Goal: Book appointment/travel/reservation

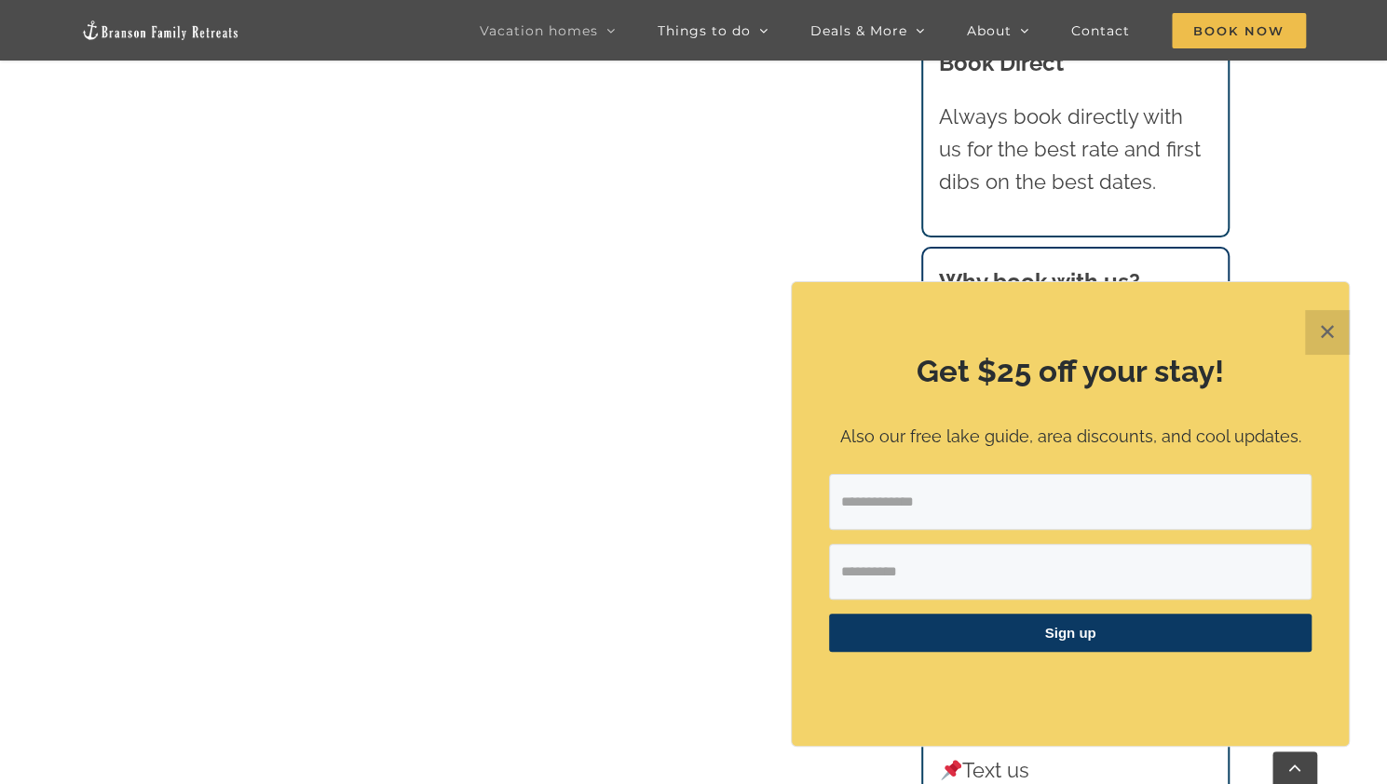
scroll to position [1374, 0]
click at [1326, 326] on button "✕" at bounding box center [1327, 332] width 45 height 45
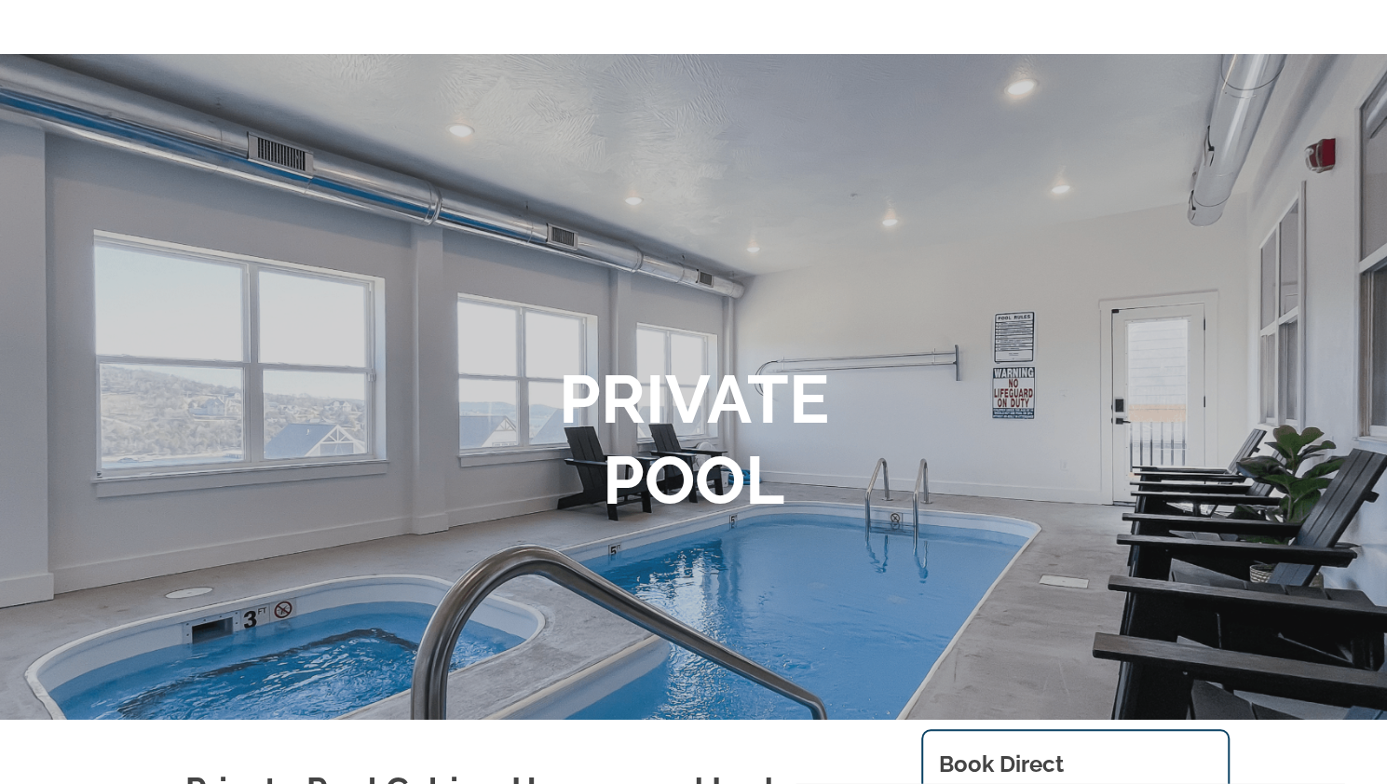
scroll to position [0, 0]
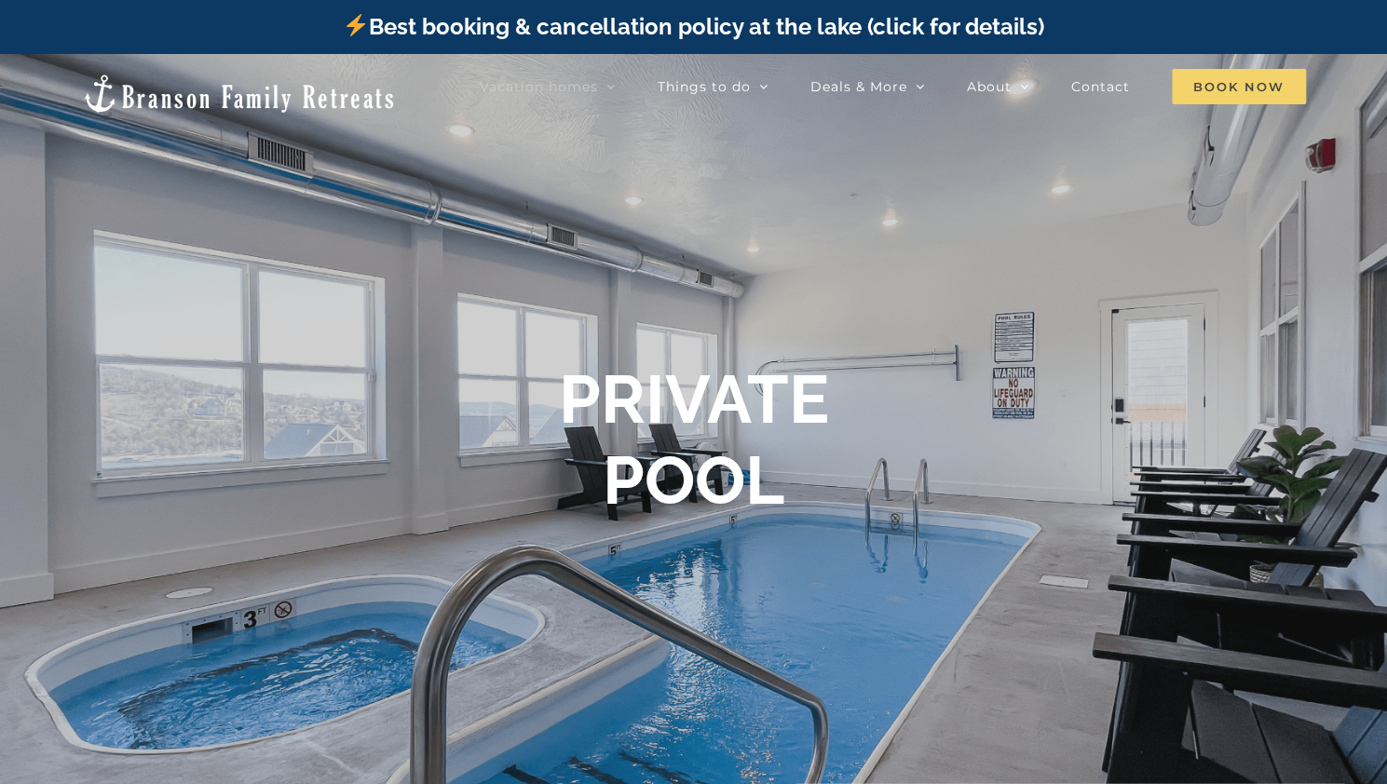
click at [1273, 89] on span "Book Now" at bounding box center [1239, 86] width 134 height 35
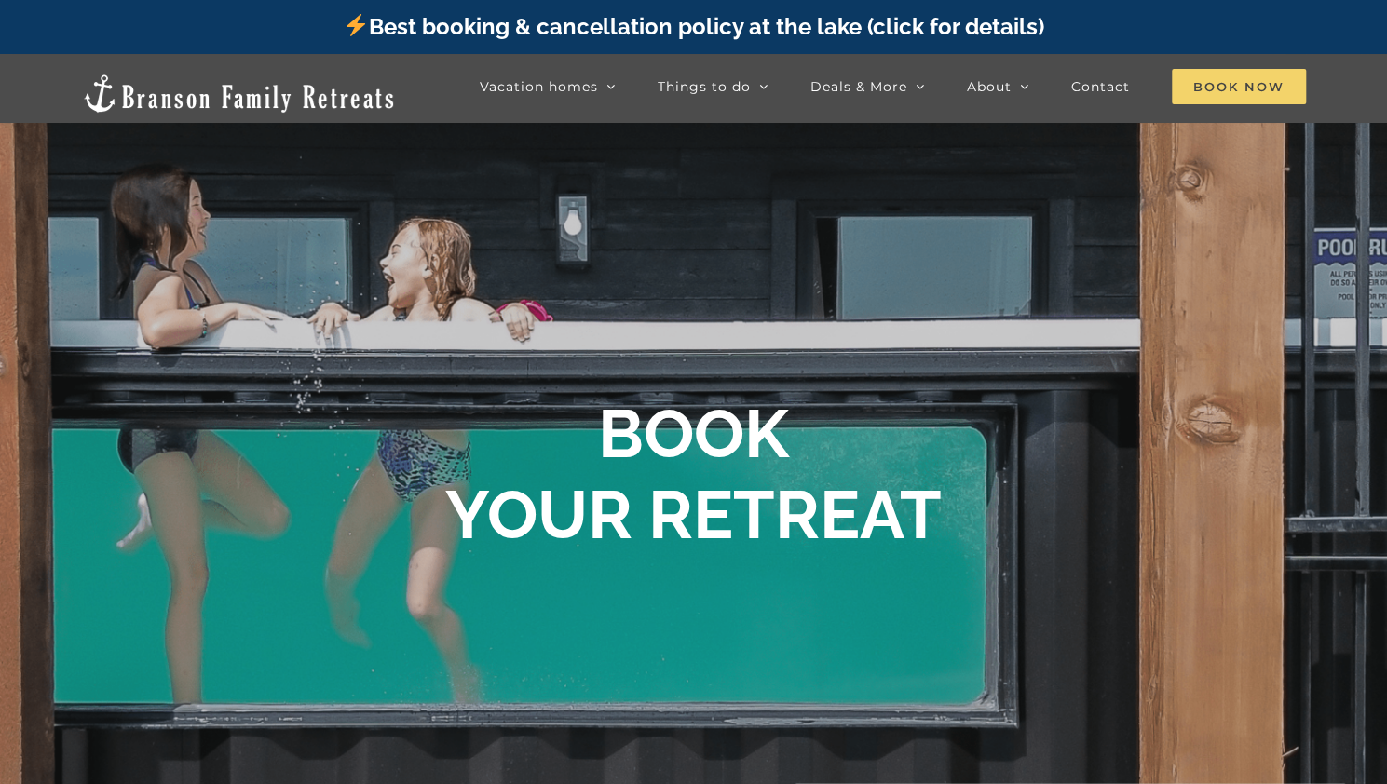
click at [1225, 88] on span "Book Now" at bounding box center [1239, 86] width 134 height 35
click at [1238, 91] on span "Book Now" at bounding box center [1239, 86] width 134 height 35
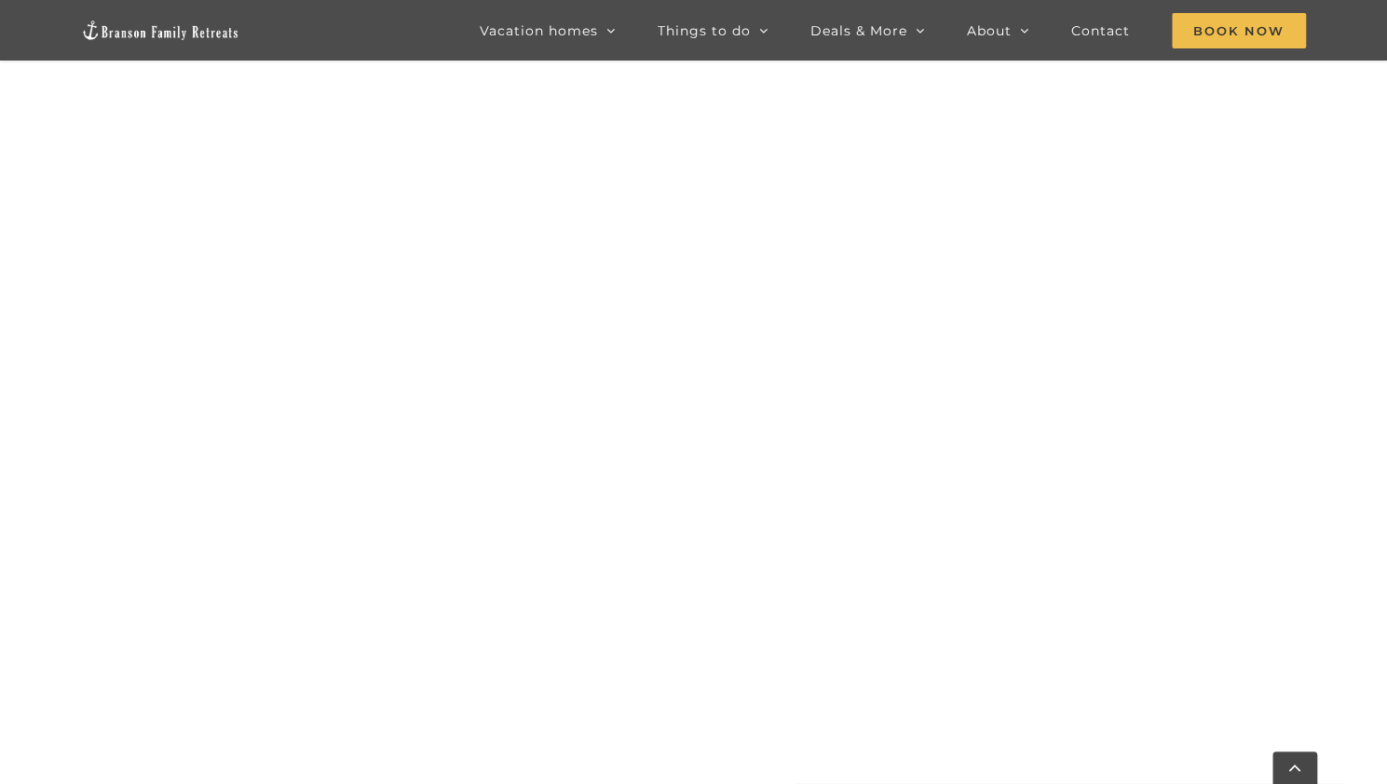
scroll to position [1902, 0]
drag, startPoint x: 1394, startPoint y: 159, endPoint x: 1363, endPoint y: 299, distance: 143.2
click at [1363, 299] on html "Epic Spring Break giveaway [ENTER NOW] Best booking & cancellation policy at th…" at bounding box center [693, 795] width 1387 height 5394
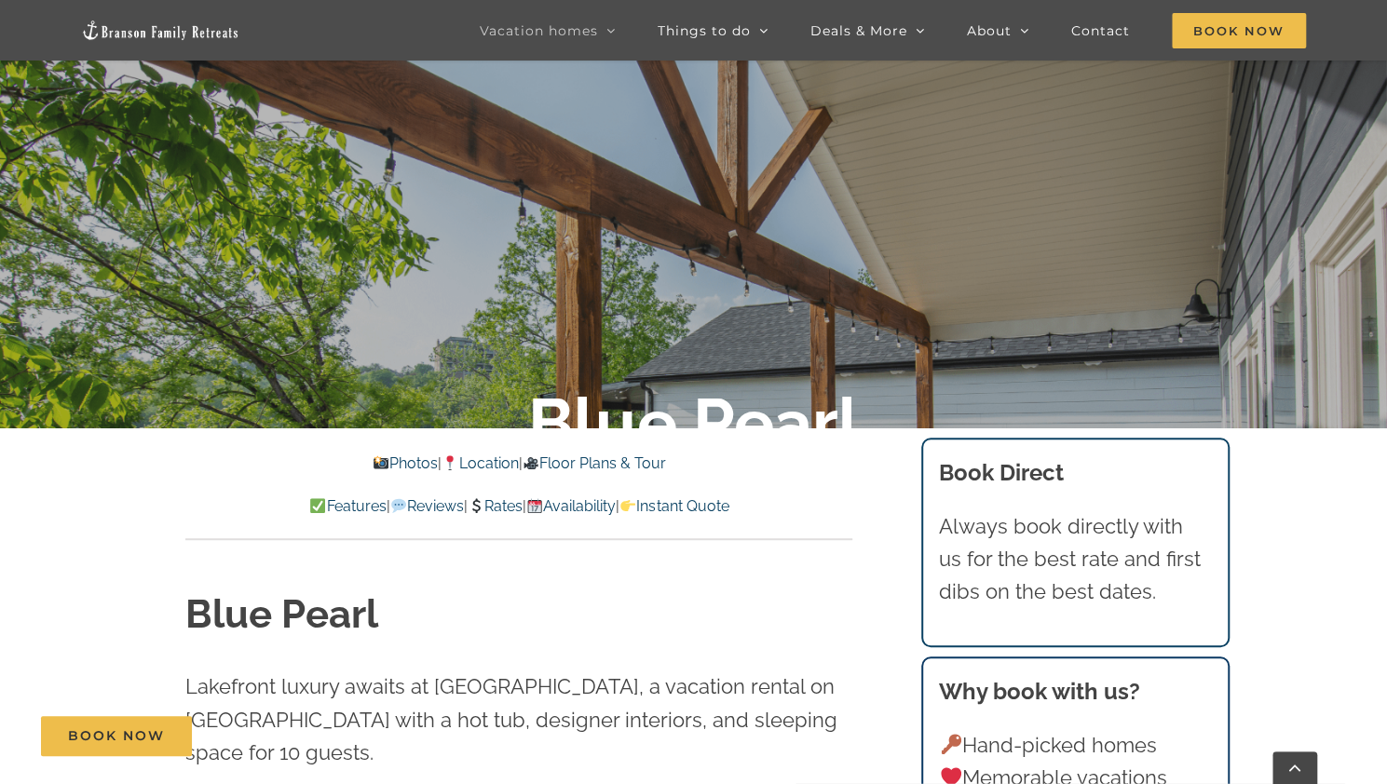
scroll to position [415, 0]
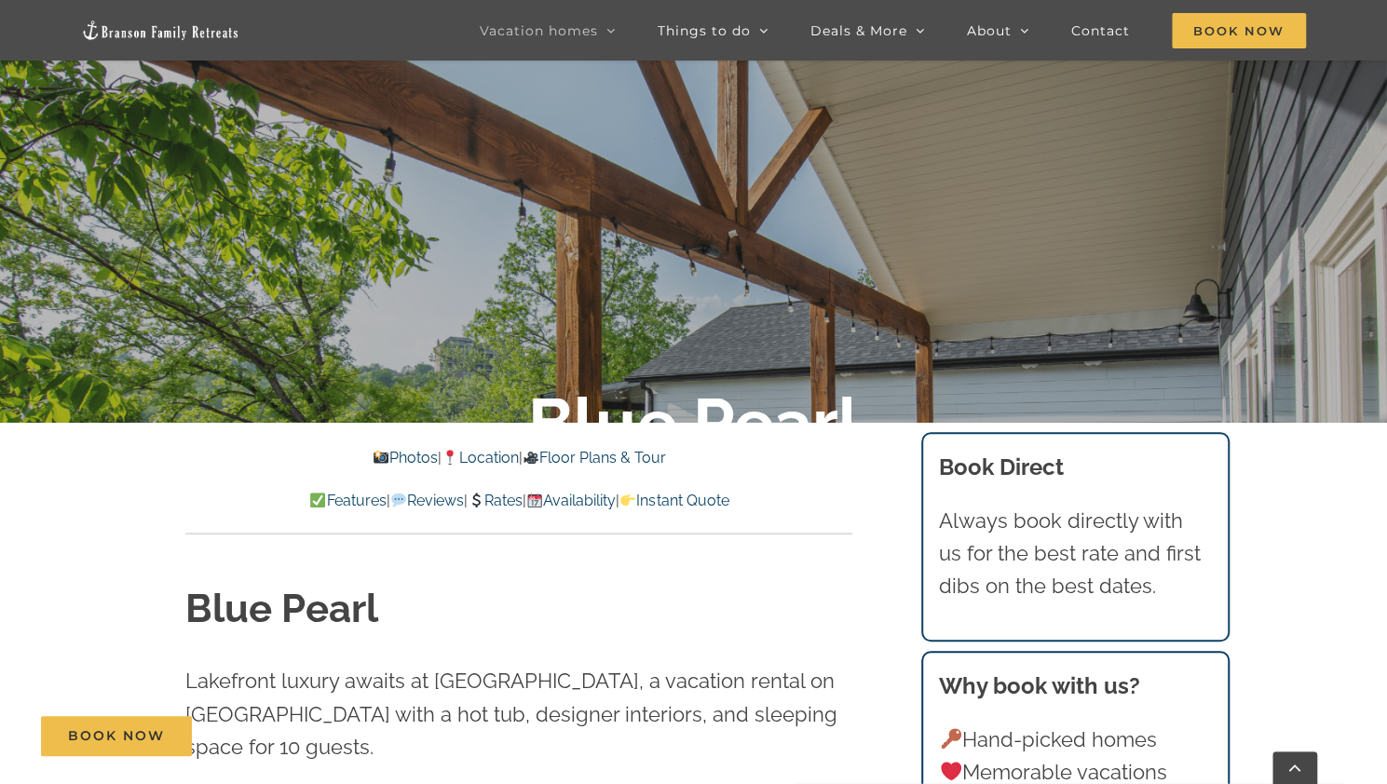
click at [379, 459] on link "Photos" at bounding box center [405, 458] width 65 height 18
